Goal: Task Accomplishment & Management: Find specific page/section

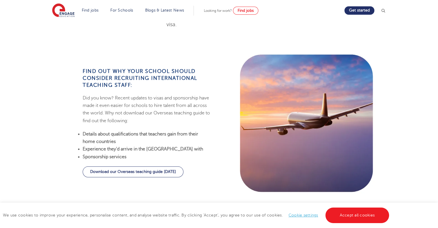
scroll to position [547, 0]
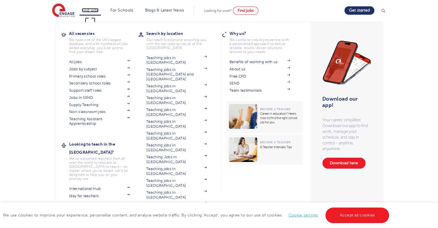
click at [94, 8] on link "Find jobs" at bounding box center [90, 10] width 17 height 4
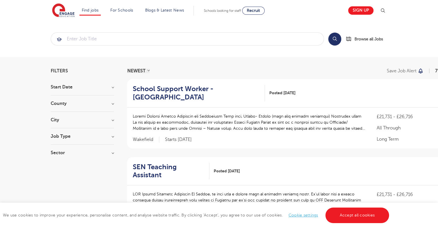
click at [105, 139] on div "Job Type Long Term 111 Daily Supply 27 SEND 16 Support Services 15 Permanent 4" at bounding box center [82, 139] width 63 height 11
click at [112, 135] on h3 "Job Type" at bounding box center [82, 136] width 63 height 5
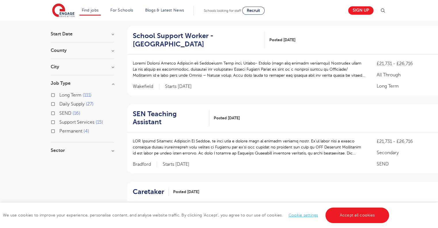
scroll to position [58, 0]
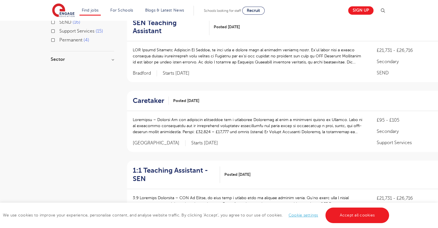
scroll to position [259, 0]
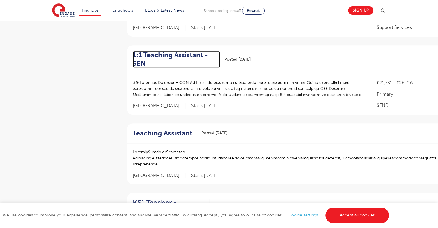
click at [184, 51] on h2 "1:1 Teaching Assistant - SEN" at bounding box center [174, 59] width 83 height 17
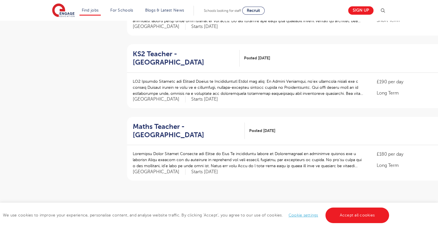
scroll to position [634, 0]
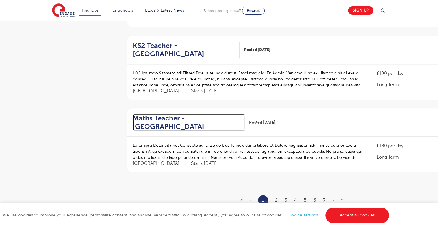
click at [176, 114] on h2 "Maths Teacher - Broxbourne" at bounding box center [186, 122] width 107 height 17
